Goal: Complete application form

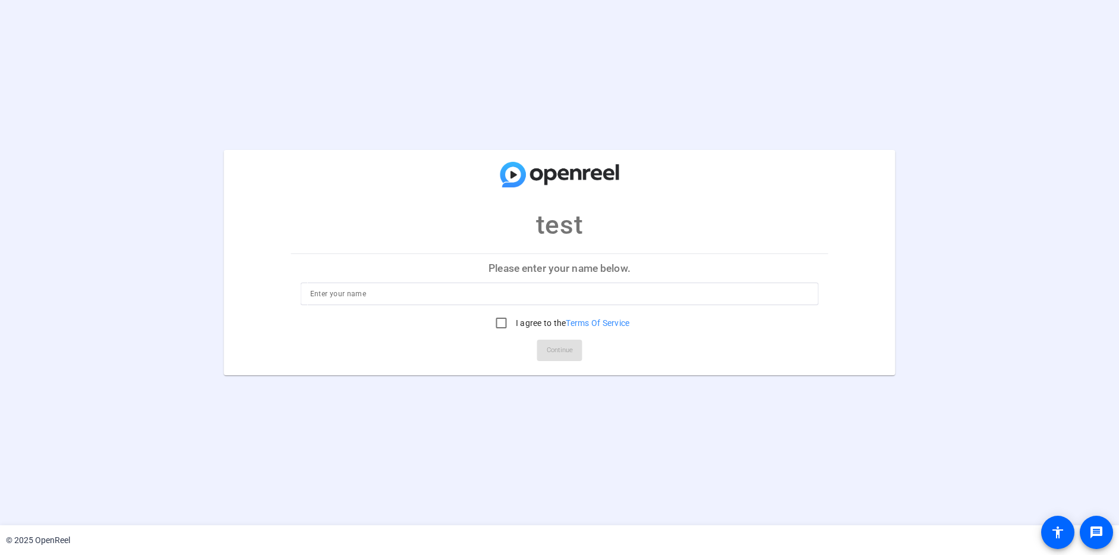
click at [584, 284] on div at bounding box center [559, 293] width 499 height 23
type input "[PERSON_NAME]"
click at [542, 317] on div "I agree to the Terms Of Service" at bounding box center [560, 323] width 140 height 24
drag, startPoint x: 550, startPoint y: 332, endPoint x: 540, endPoint y: 328, distance: 11.2
click at [549, 332] on div "I agree to the Terms Of Service" at bounding box center [560, 323] width 140 height 24
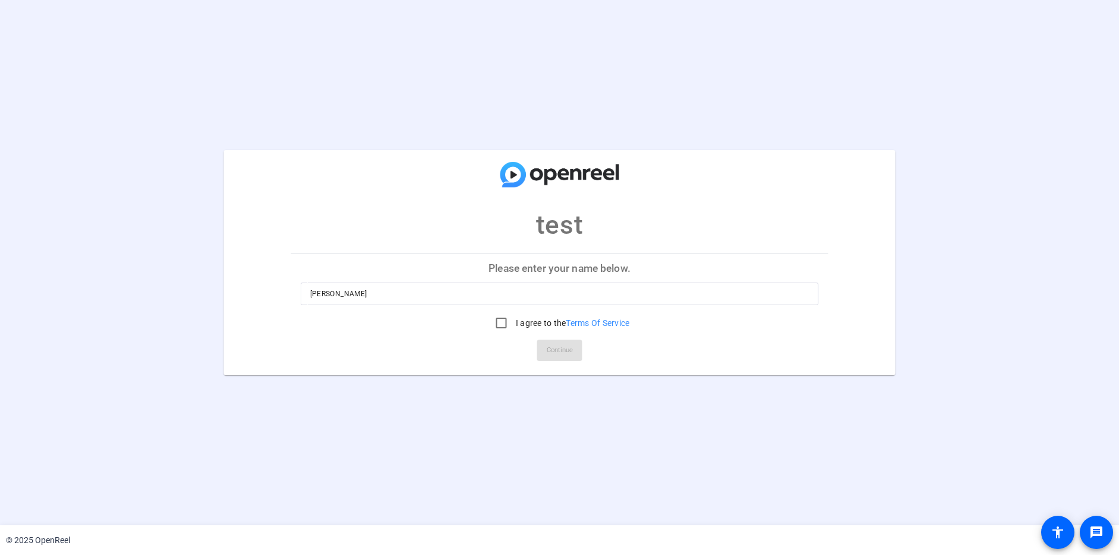
click at [515, 322] on label "I agree to the Terms Of Service" at bounding box center [572, 323] width 117 height 12
click at [514, 322] on input "I agree to the Terms Of Service" at bounding box center [502, 323] width 24 height 24
checkbox input "true"
click at [562, 344] on span "Continue" at bounding box center [560, 350] width 26 height 18
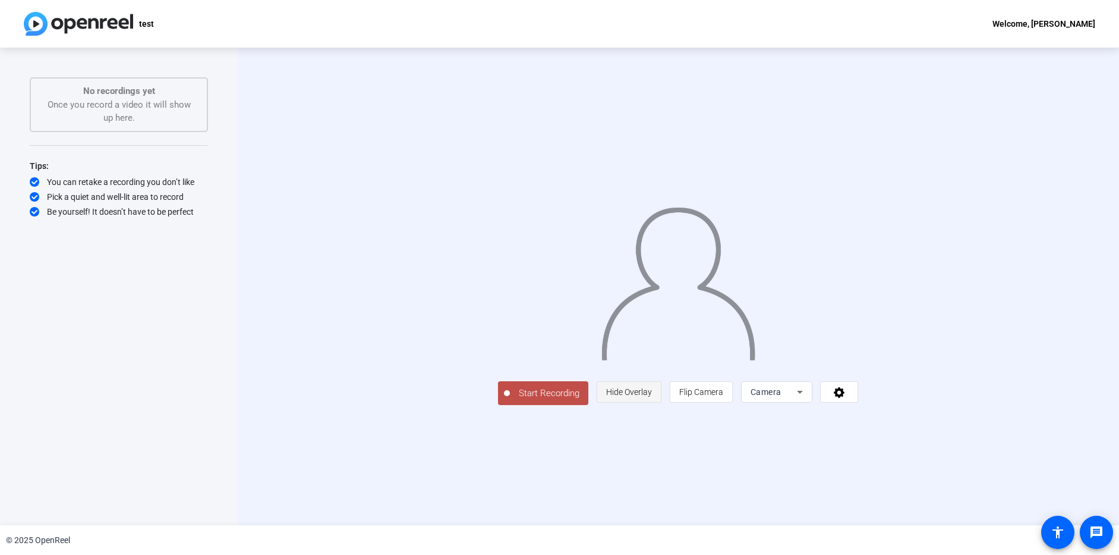
click at [652, 397] on span "Hide Overlay" at bounding box center [629, 392] width 46 height 10
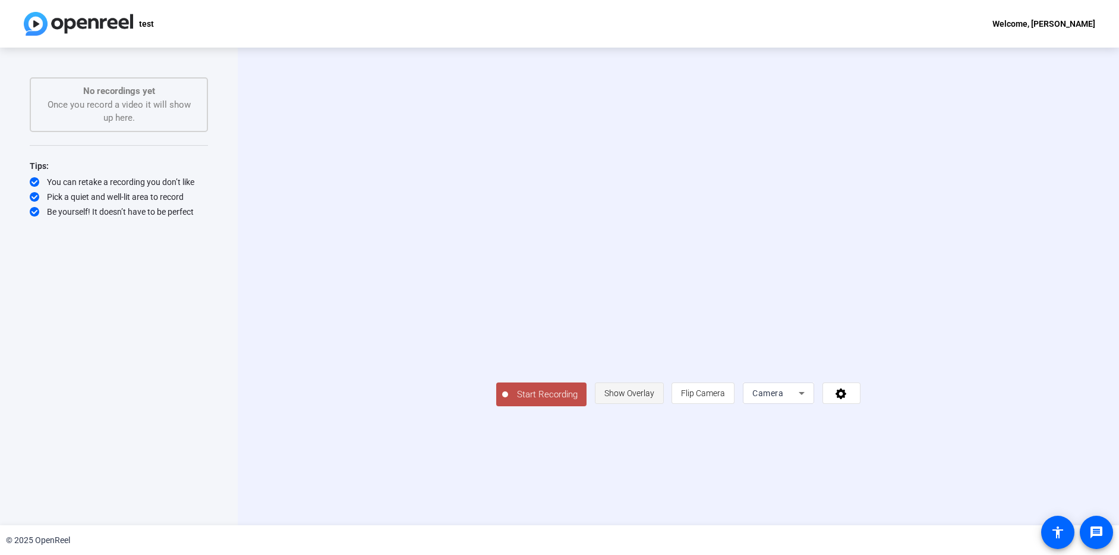
click at [655, 398] on span "Show Overlay" at bounding box center [630, 393] width 50 height 10
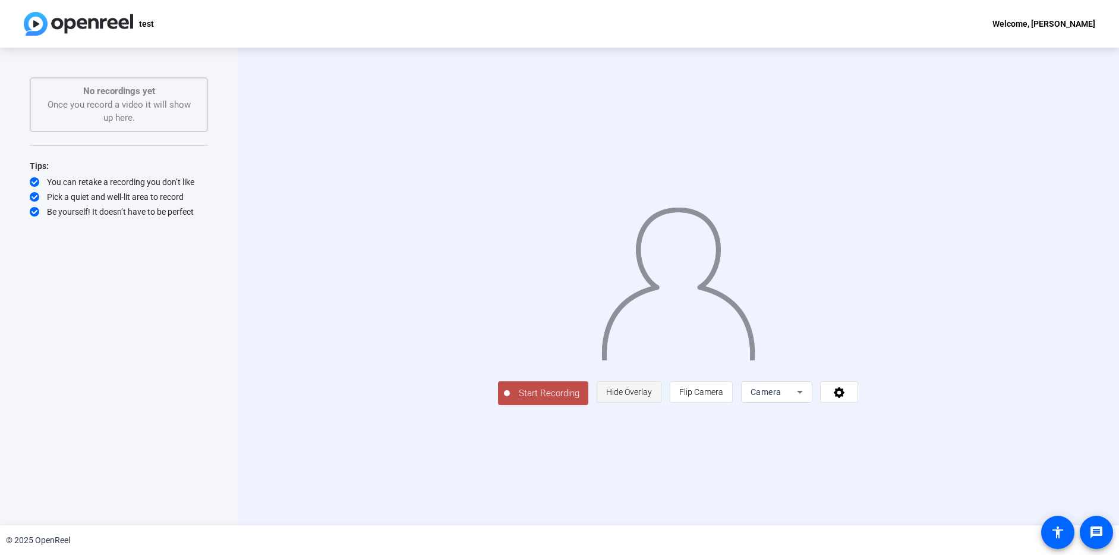
click at [652, 397] on span "Hide Overlay" at bounding box center [629, 392] width 46 height 10
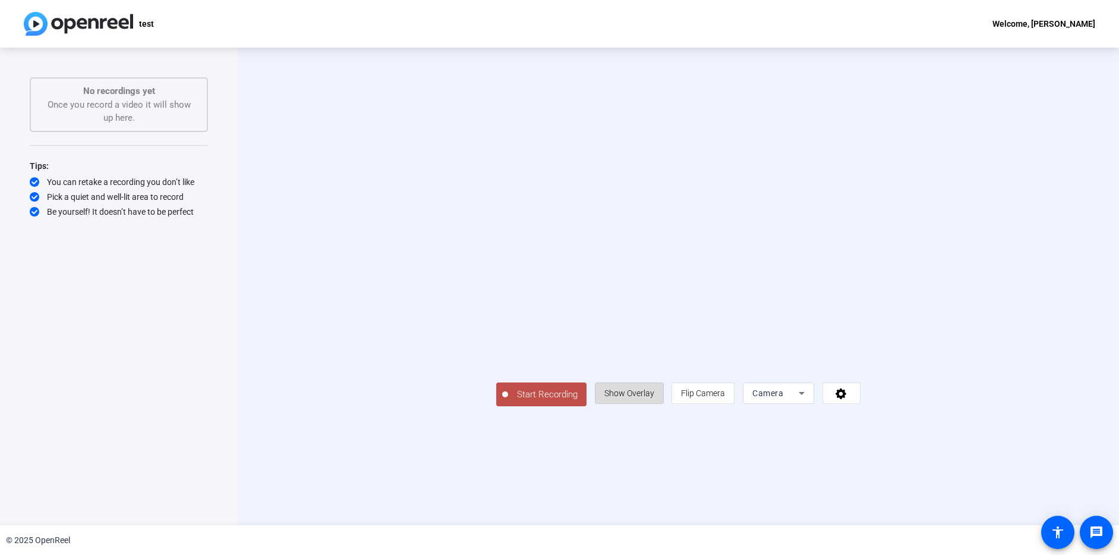
click at [655, 398] on span "Show Overlay" at bounding box center [630, 393] width 50 height 10
